Goal: Task Accomplishment & Management: Manage account settings

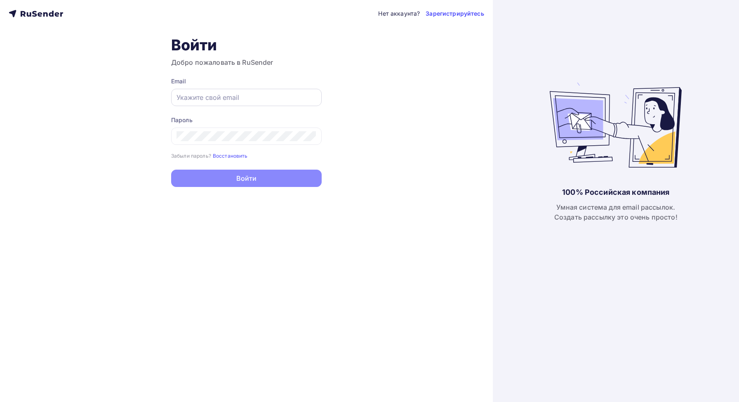
click at [237, 99] on input "text" at bounding box center [246, 97] width 140 height 10
type input "[EMAIL_ADDRESS][DOMAIN_NAME]"
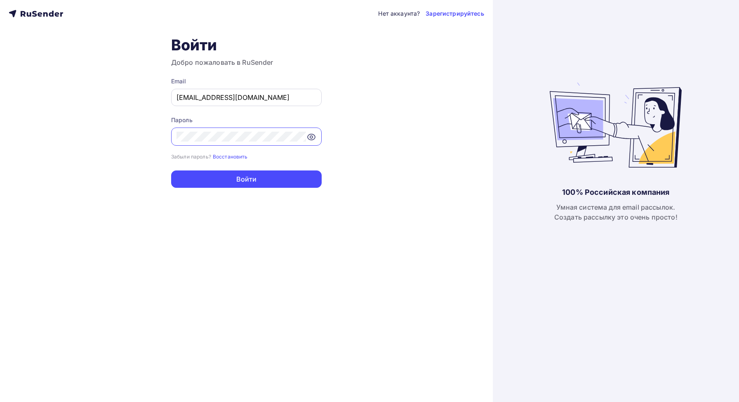
click at [171, 170] on button "Войти" at bounding box center [246, 178] width 150 height 17
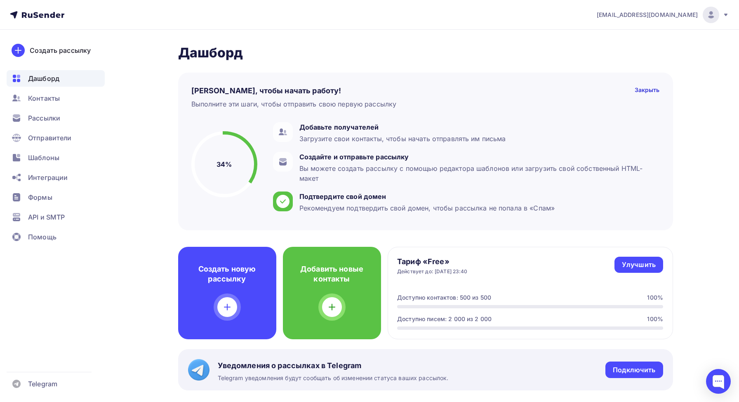
click at [39, 16] on icon at bounding box center [41, 15] width 5 height 5
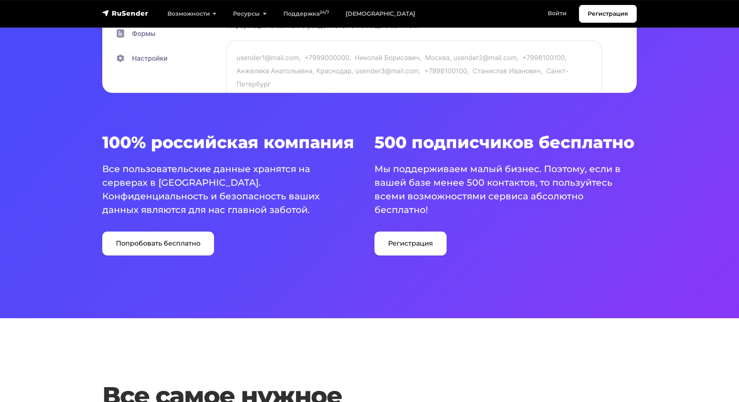
scroll to position [464, 0]
